Goal: Task Accomplishment & Management: Use online tool/utility

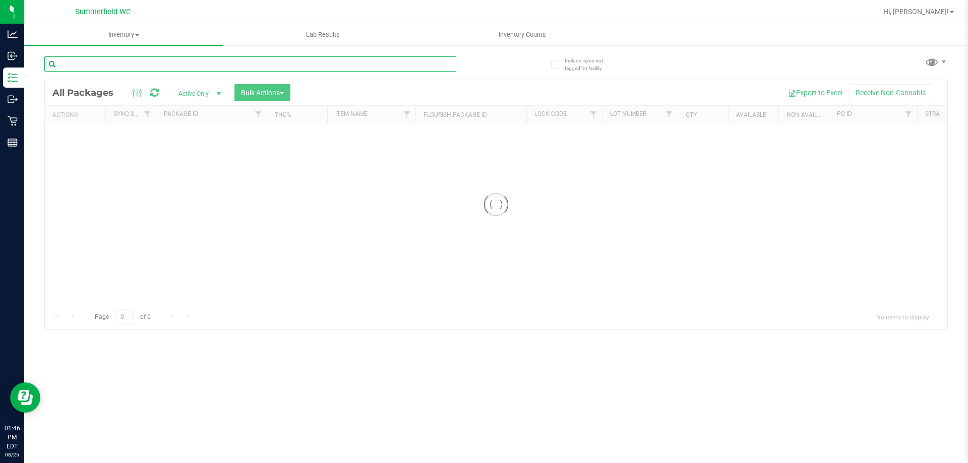
click at [176, 66] on input "text" at bounding box center [250, 63] width 412 height 15
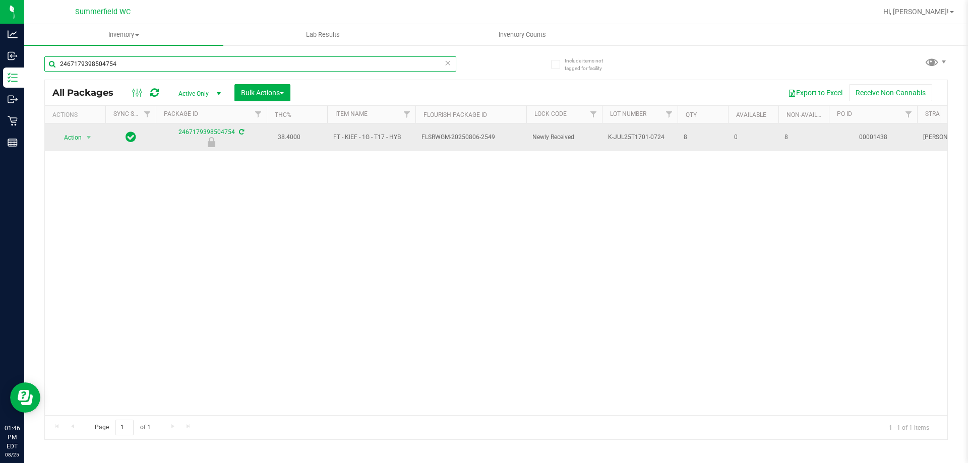
type input "2467179398504754"
click at [75, 144] on span "Action" at bounding box center [68, 138] width 27 height 14
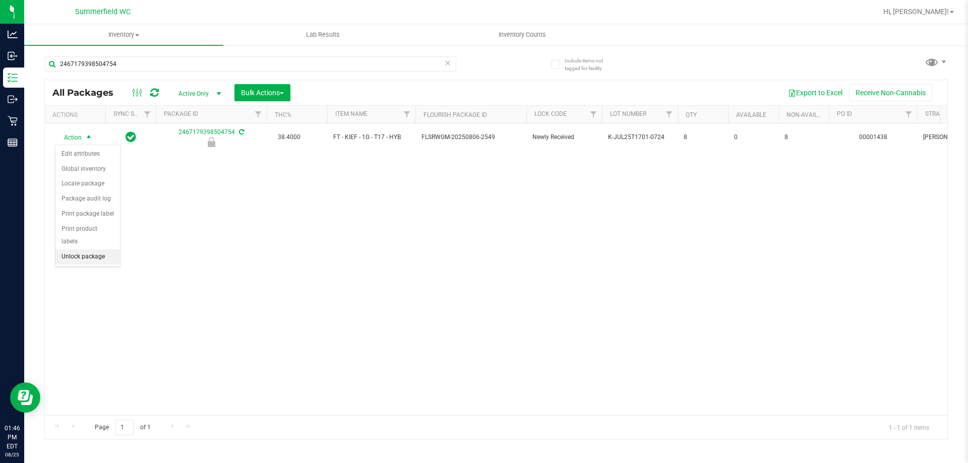
click at [88, 249] on li "Unlock package" at bounding box center [87, 256] width 65 height 15
